Goal: Task Accomplishment & Management: Use online tool/utility

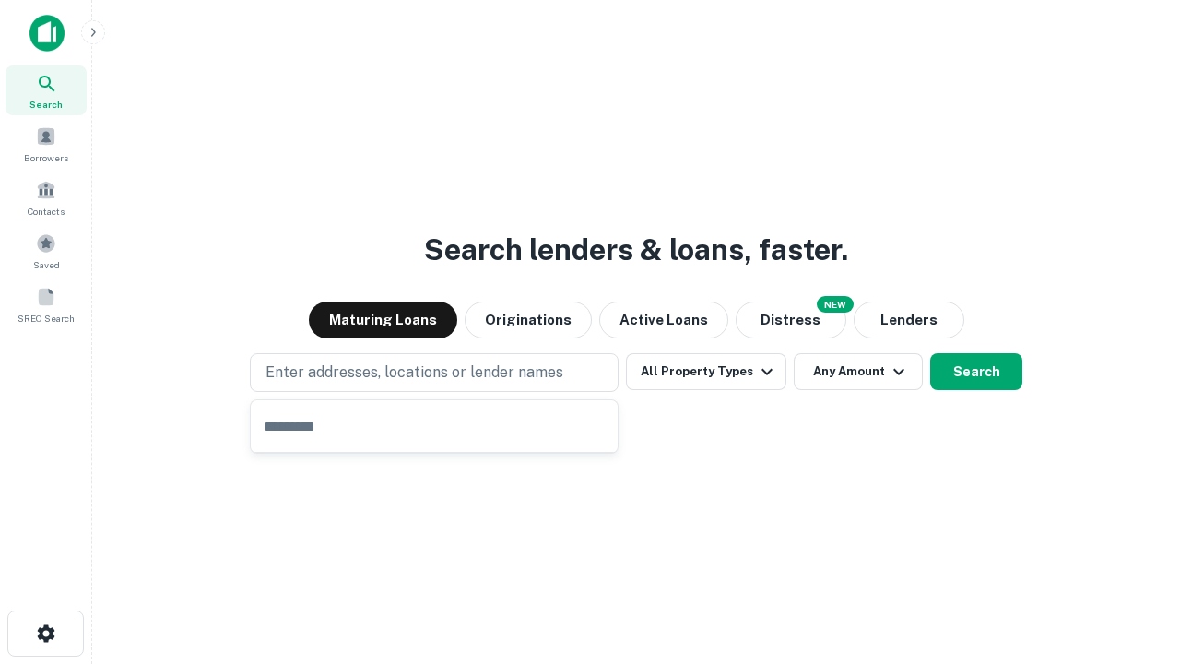
type input "**********"
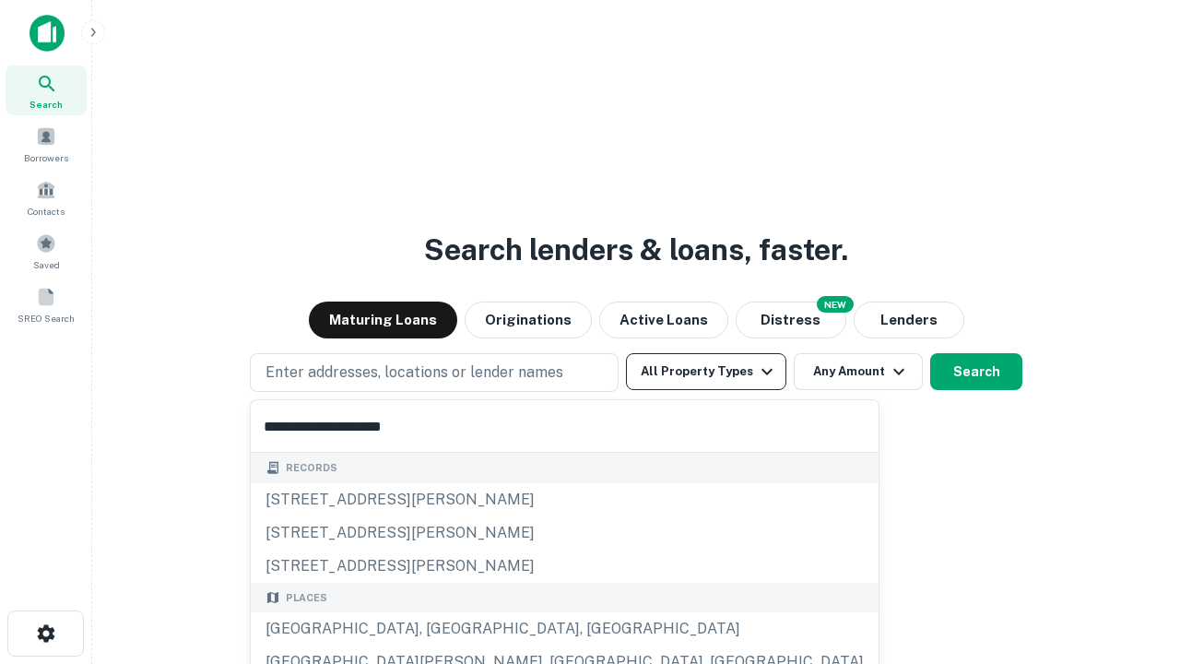
click at [706, 372] on button "All Property Types" at bounding box center [706, 371] width 160 height 37
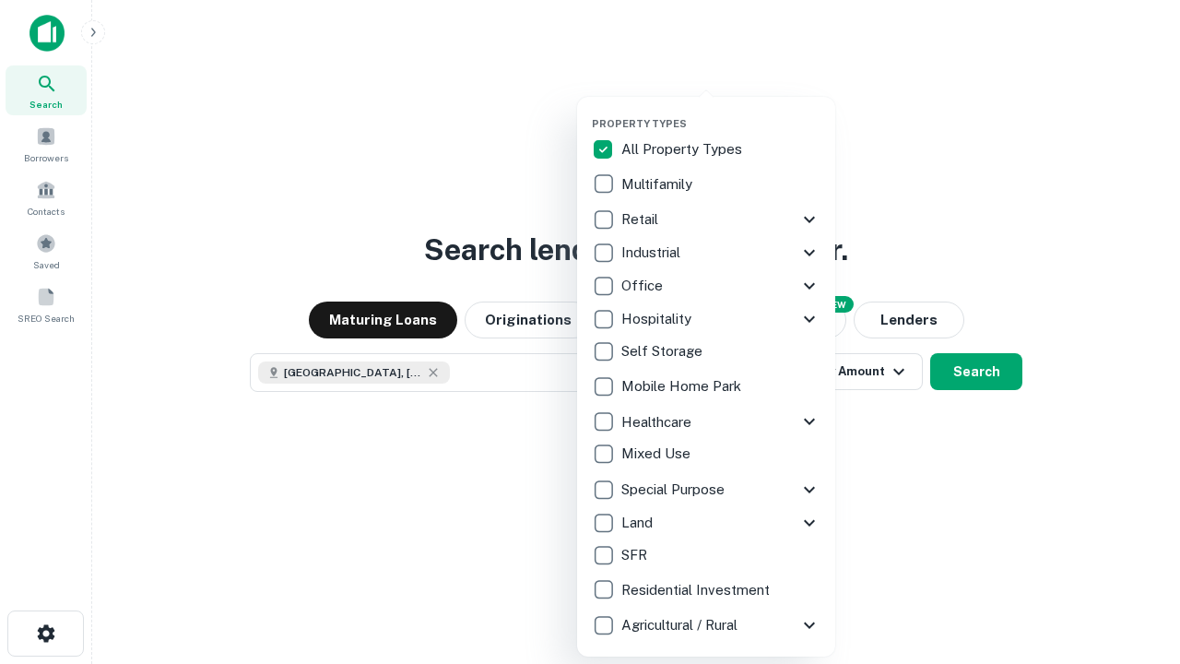
click at [721, 112] on button "button" at bounding box center [721, 112] width 258 height 1
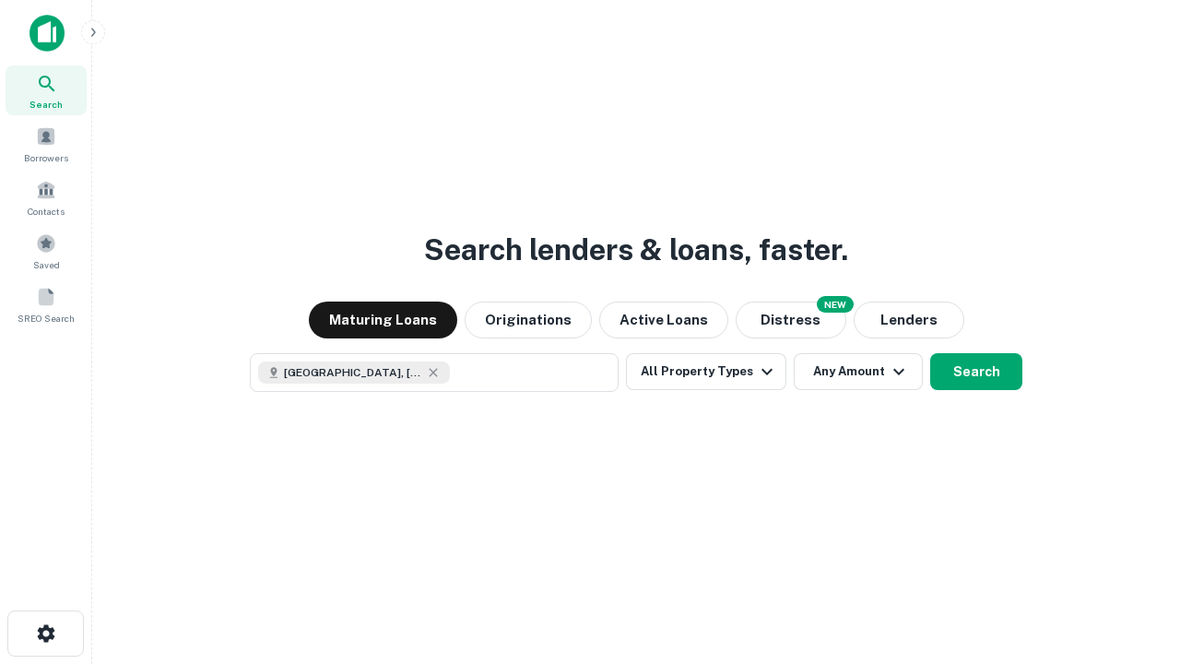
scroll to position [30, 0]
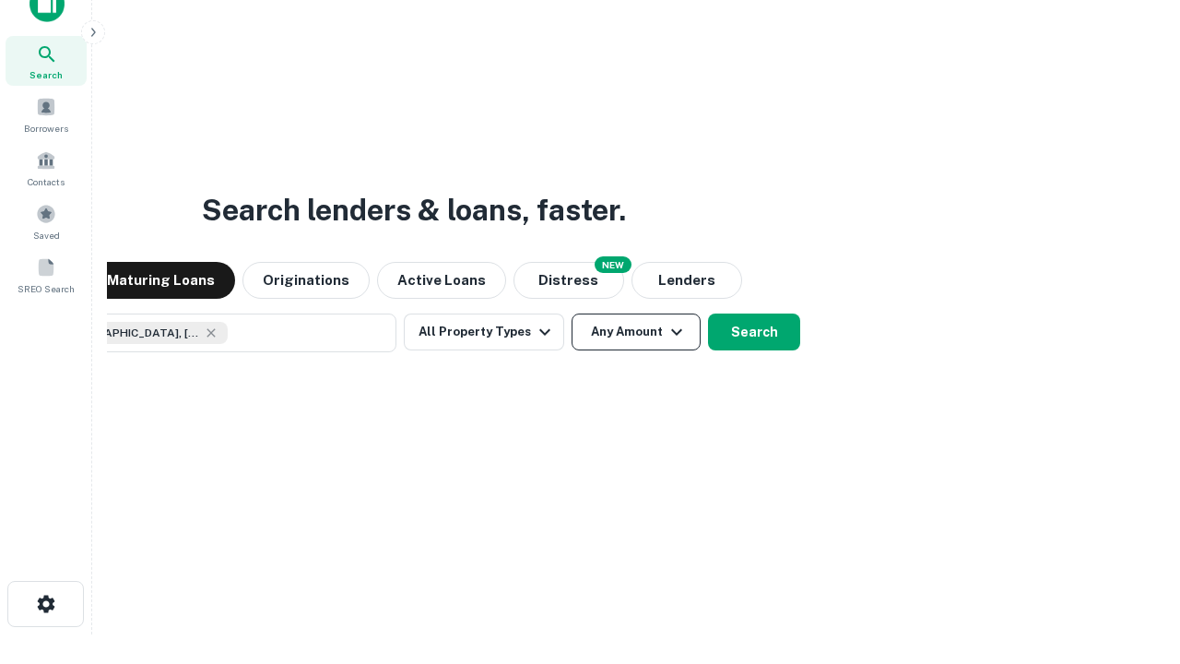
click at [572, 313] on button "Any Amount" at bounding box center [636, 331] width 129 height 37
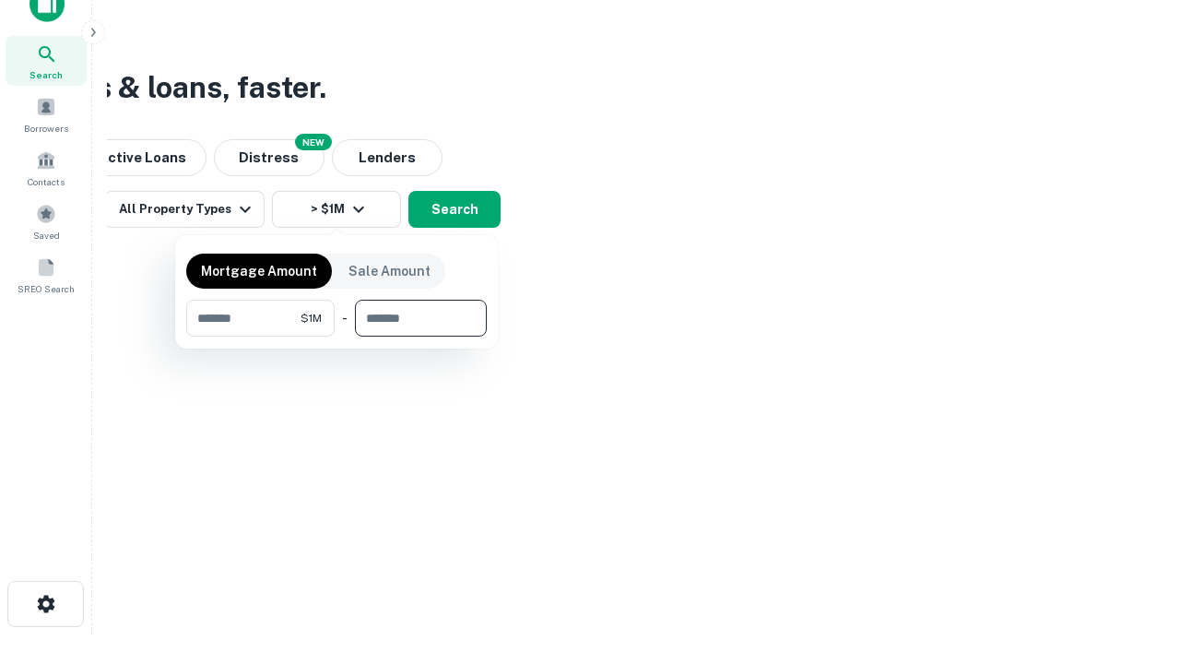
type input "*******"
click at [336, 336] on button "button" at bounding box center [336, 336] width 301 height 1
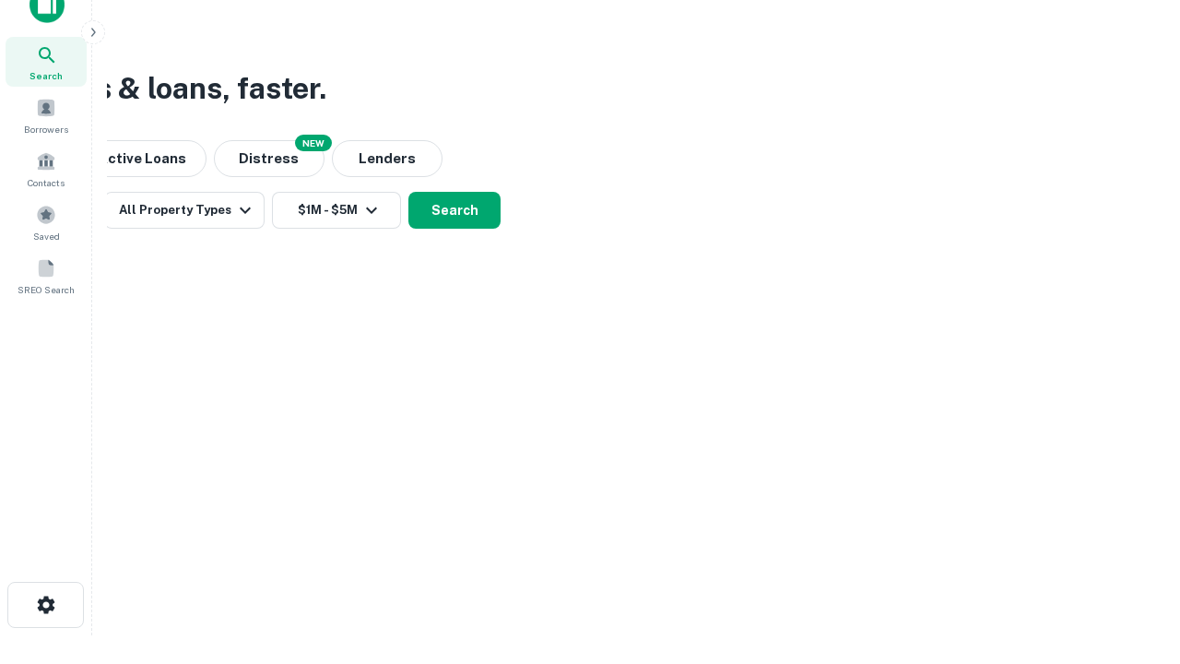
scroll to position [10, 340]
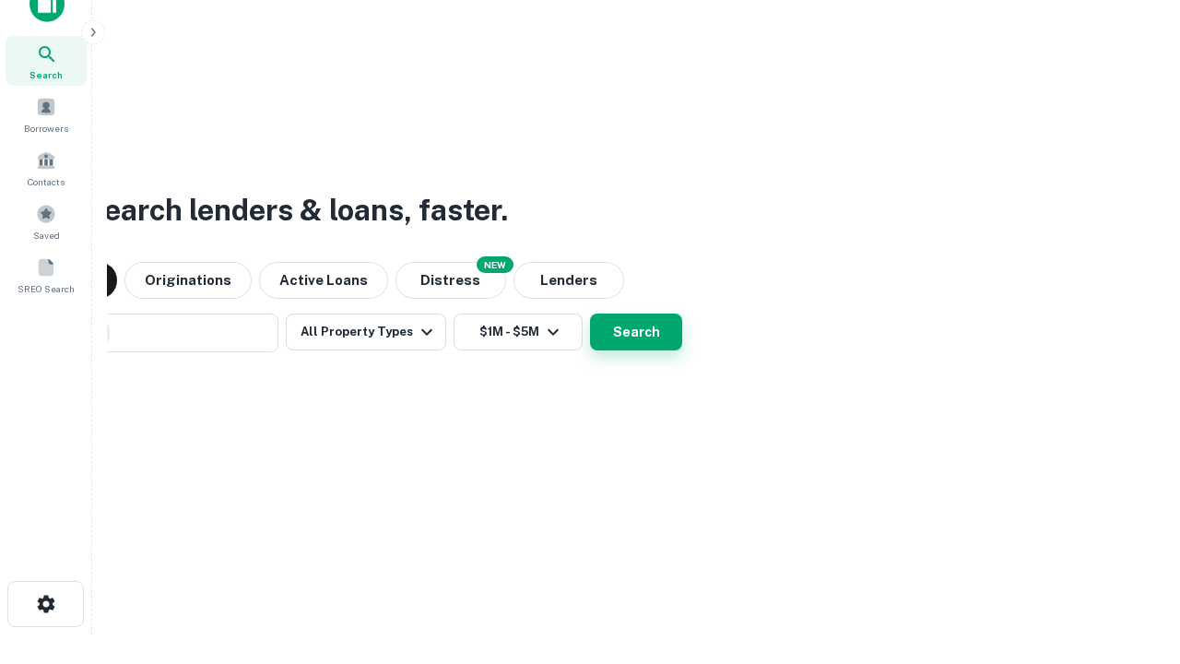
click at [590, 313] on button "Search" at bounding box center [636, 331] width 92 height 37
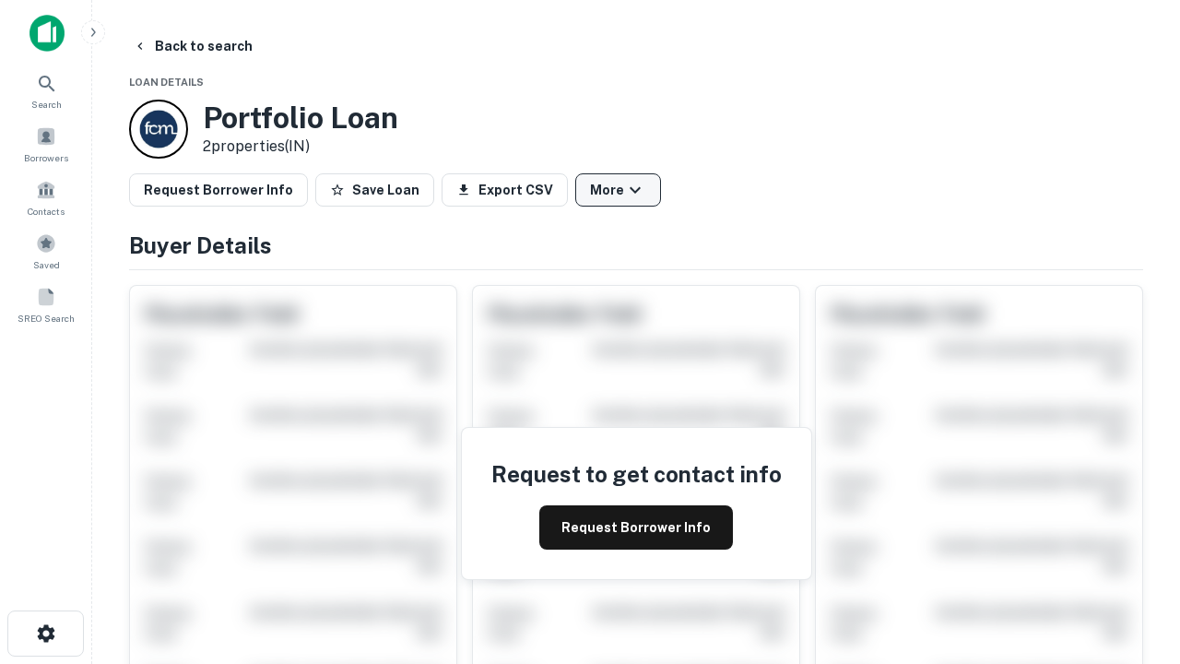
click at [618, 190] on button "More" at bounding box center [618, 189] width 86 height 33
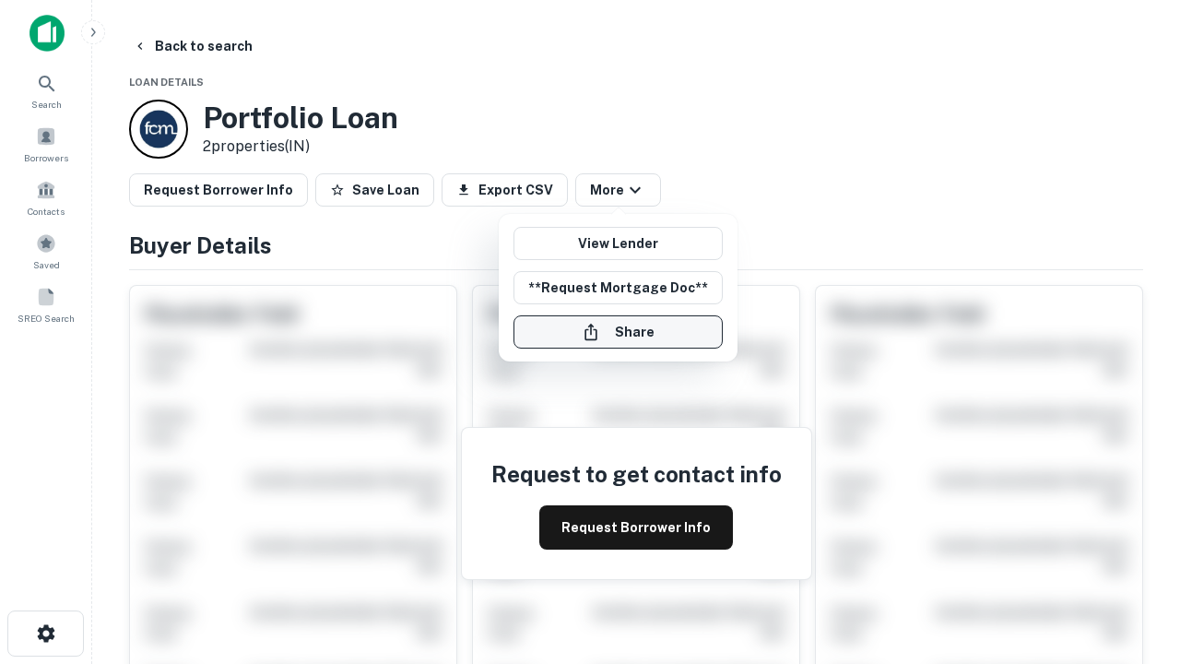
click at [618, 332] on button "Share" at bounding box center [617, 331] width 209 height 33
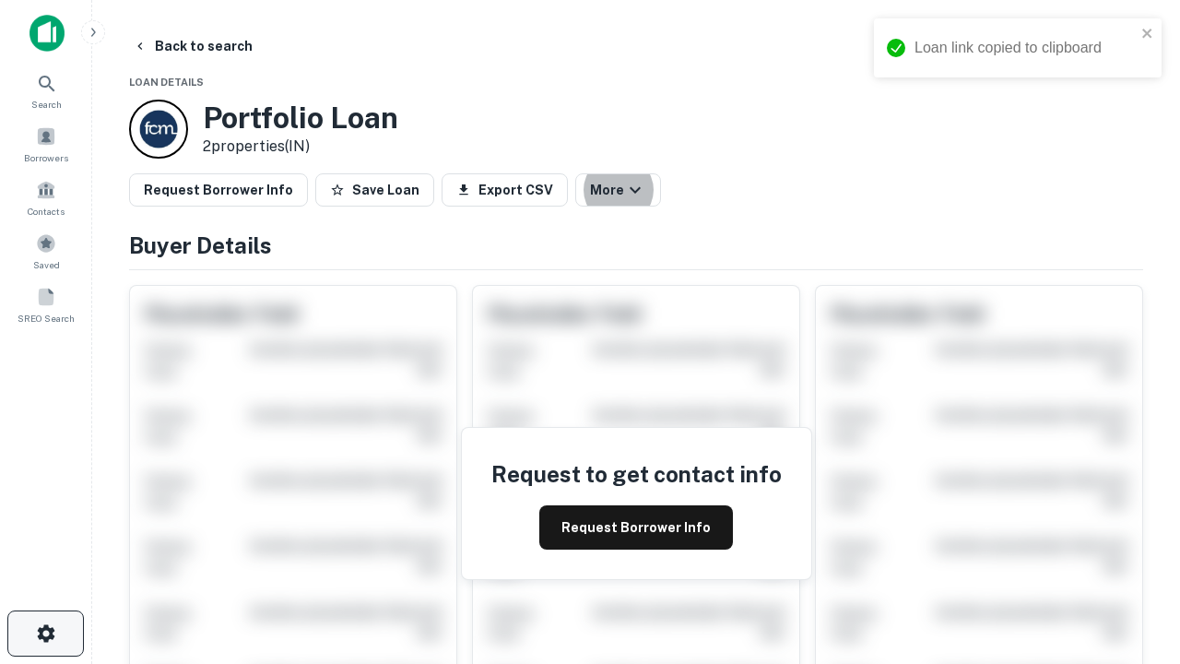
click at [45, 633] on icon "button" at bounding box center [46, 633] width 22 height 22
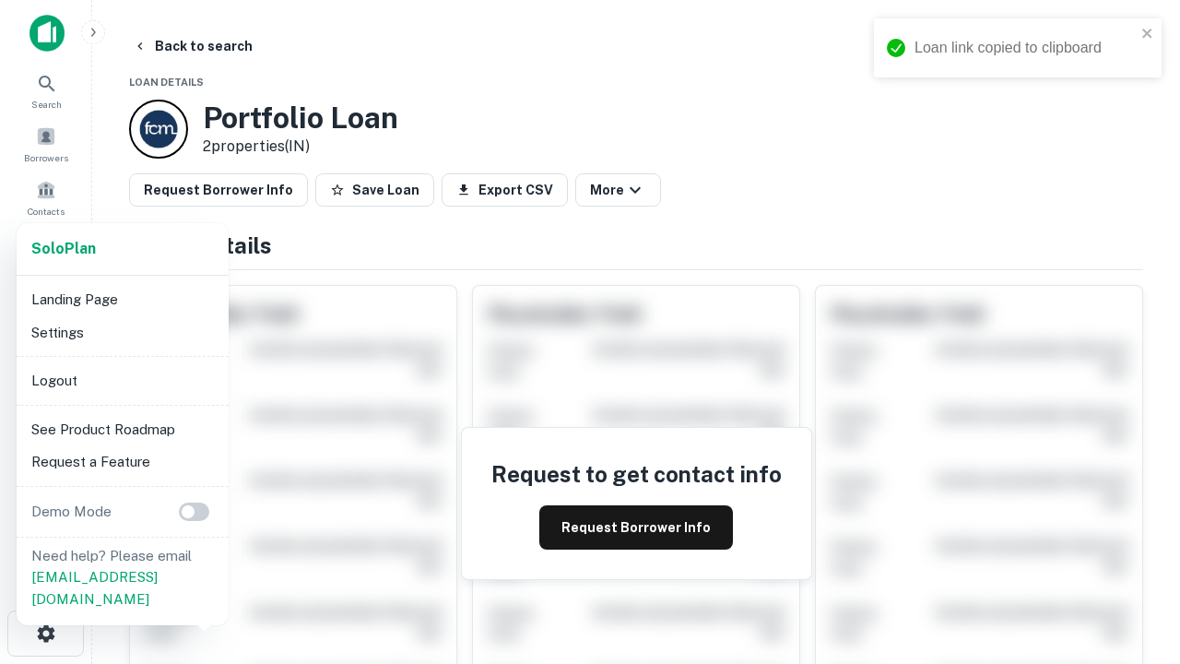
click at [122, 380] on li "Logout" at bounding box center [122, 380] width 197 height 33
